Goal: Transaction & Acquisition: Book appointment/travel/reservation

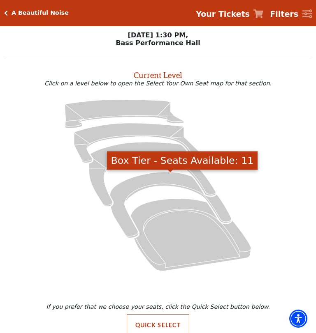
click at [159, 185] on icon "Box Tier - Seats Available: 11" at bounding box center [170, 205] width 121 height 66
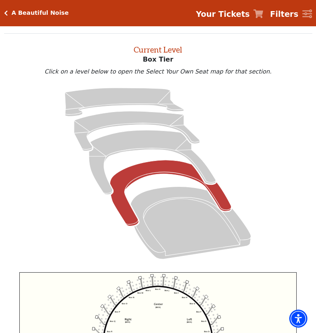
scroll to position [31, 0]
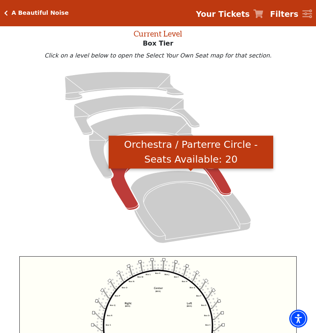
click at [175, 181] on icon "Orchestra / Parterre Circle - Seats Available: 20" at bounding box center [190, 207] width 120 height 73
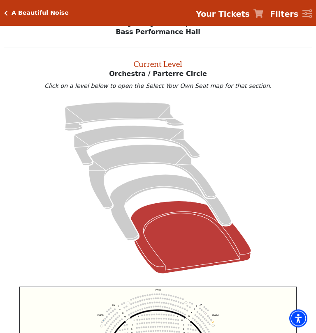
scroll to position [0, 0]
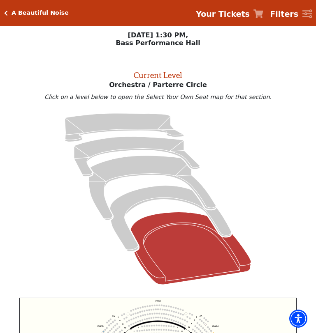
click at [145, 169] on icon "Mezzanine - Seats Available: 5" at bounding box center [152, 188] width 127 height 65
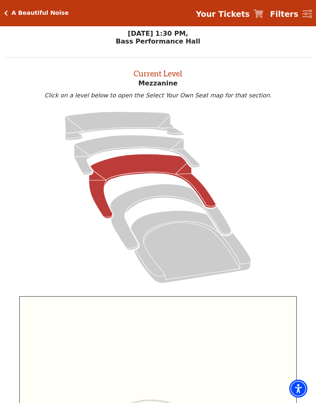
scroll to position [2, 0]
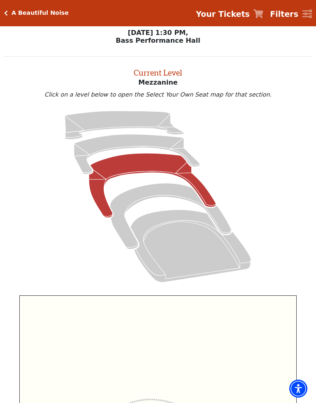
click at [145, 191] on icon "Box Tier - Seats Available: 11" at bounding box center [170, 216] width 121 height 66
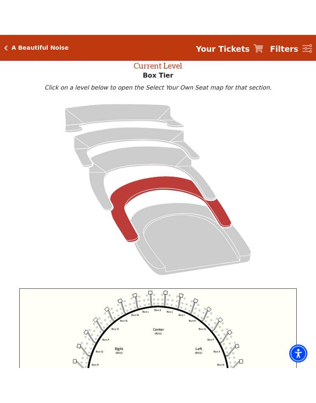
scroll to position [46, 0]
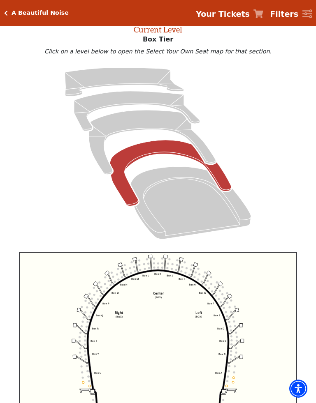
click at [129, 96] on icon "Lower Gallery - Seats Available: 22" at bounding box center [137, 111] width 126 height 40
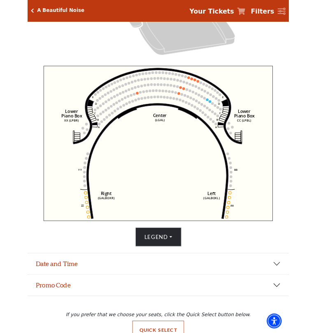
scroll to position [194, 0]
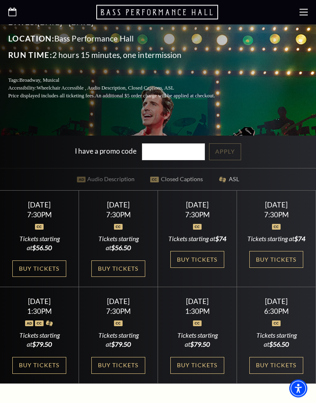
scroll to position [212, 0]
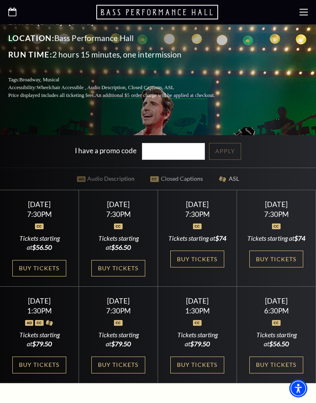
click at [195, 306] on div "Sunday November 2" at bounding box center [197, 301] width 59 height 9
click at [199, 333] on link "Buy Tickets" at bounding box center [196, 365] width 53 height 17
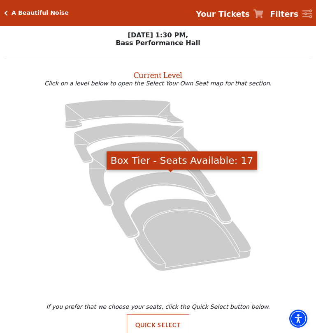
click at [150, 182] on icon "Box Tier - Seats Available: 17" at bounding box center [170, 205] width 121 height 66
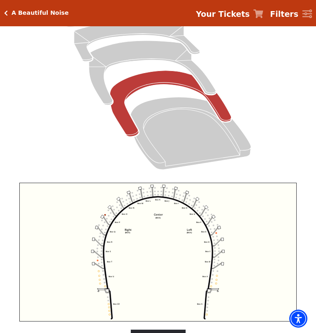
scroll to position [113, 0]
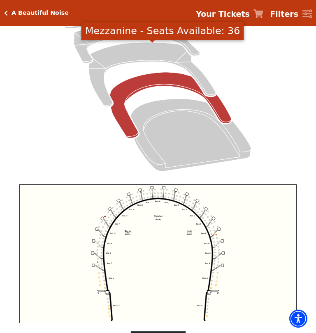
click at [146, 57] on icon "Mezzanine - Seats Available: 36" at bounding box center [152, 74] width 127 height 65
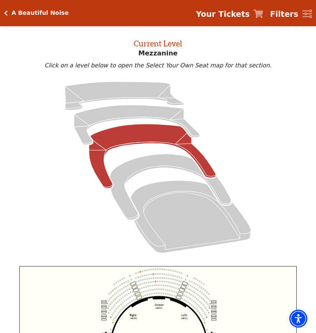
scroll to position [31, 0]
